Goal: Task Accomplishment & Management: Complete application form

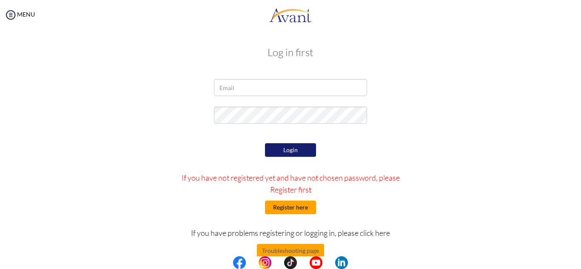
click at [284, 211] on button "Register here" at bounding box center [290, 208] width 51 height 14
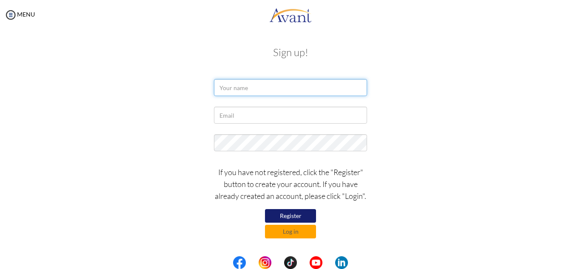
click at [241, 88] on input "text" at bounding box center [290, 87] width 153 height 17
type input "y"
type input "Yenupaak Jabong Lambongang"
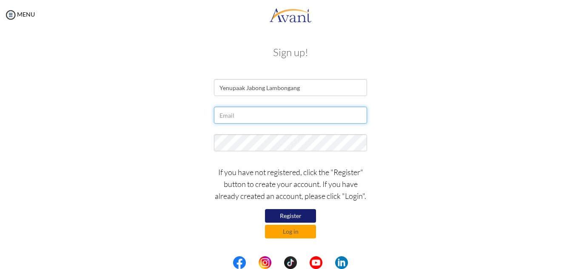
click at [250, 117] on input "text" at bounding box center [290, 115] width 153 height 17
type input "[EMAIL_ADDRESS][DOMAIN_NAME]"
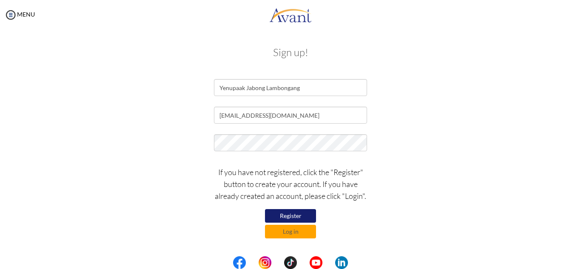
click at [299, 214] on button "Register" at bounding box center [290, 216] width 51 height 14
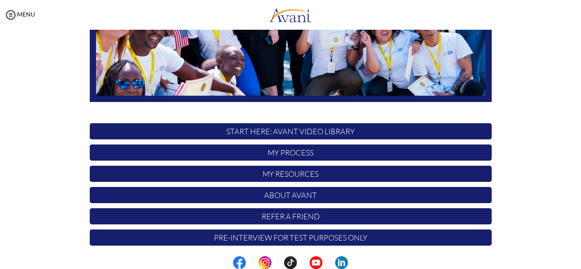
scroll to position [203, 0]
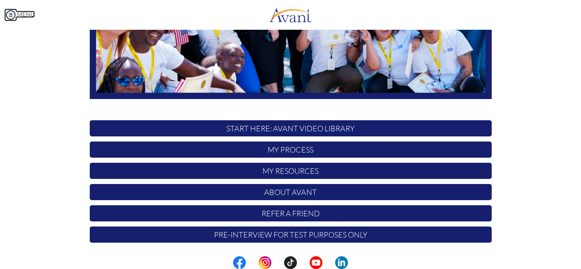
click at [15, 14] on img at bounding box center [10, 15] width 13 height 13
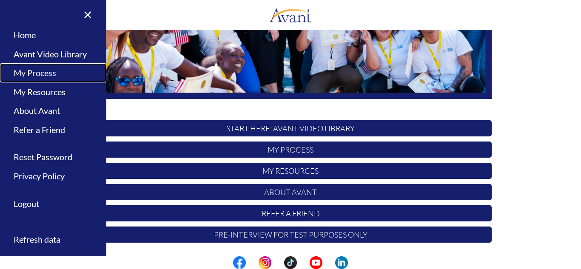
click at [44, 77] on link "My Process" at bounding box center [53, 72] width 106 height 19
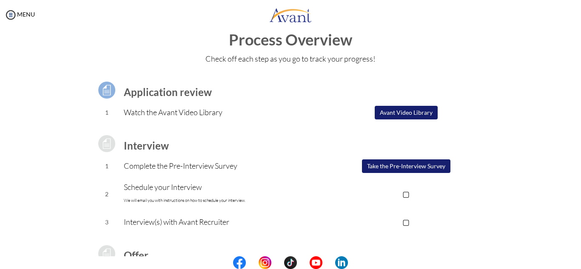
scroll to position [14, 0]
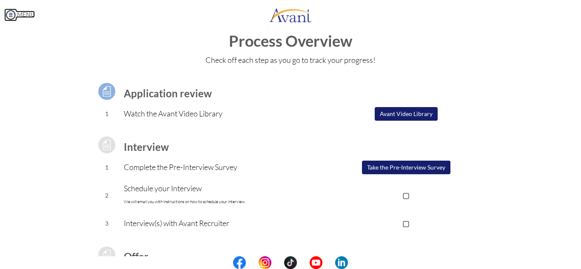
click at [17, 17] on link "MENU" at bounding box center [19, 14] width 31 height 7
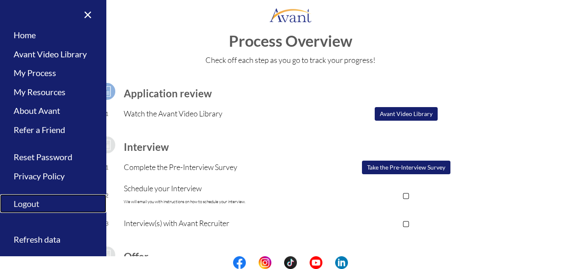
click at [27, 204] on link "Logout" at bounding box center [53, 203] width 106 height 19
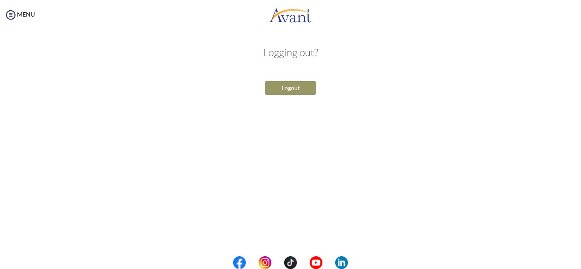
click at [298, 85] on button "Logout" at bounding box center [290, 88] width 51 height 14
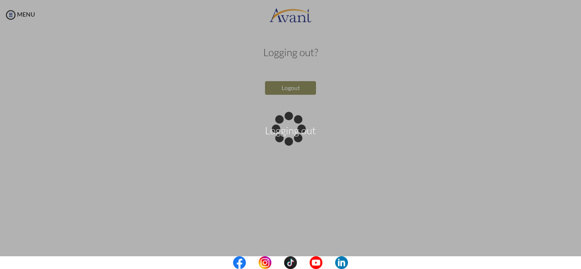
click at [296, 129] on div "Logging out" at bounding box center [290, 135] width 12 height 12
